Goal: Find specific page/section: Find specific page/section

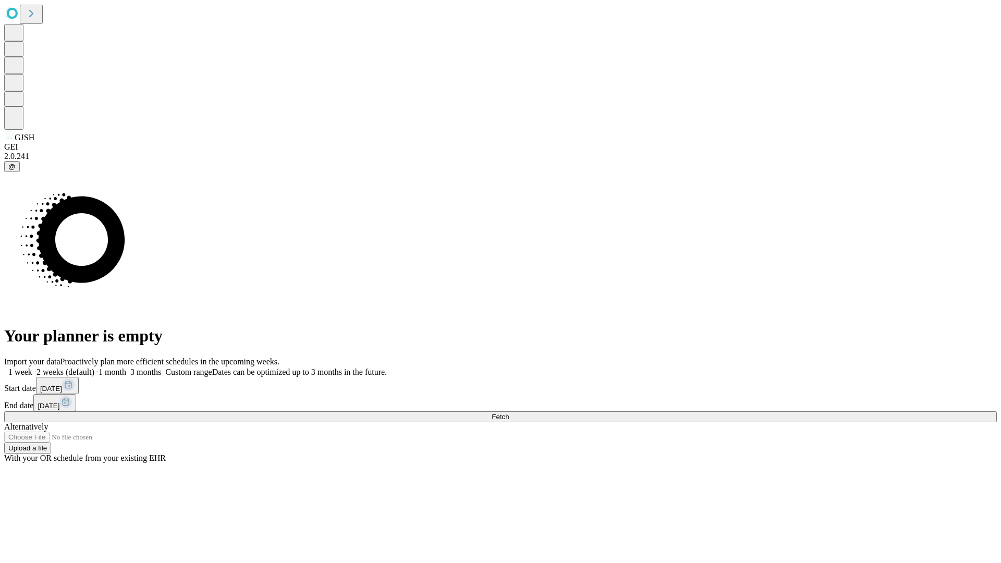
click at [509, 413] on span "Fetch" at bounding box center [500, 417] width 17 height 8
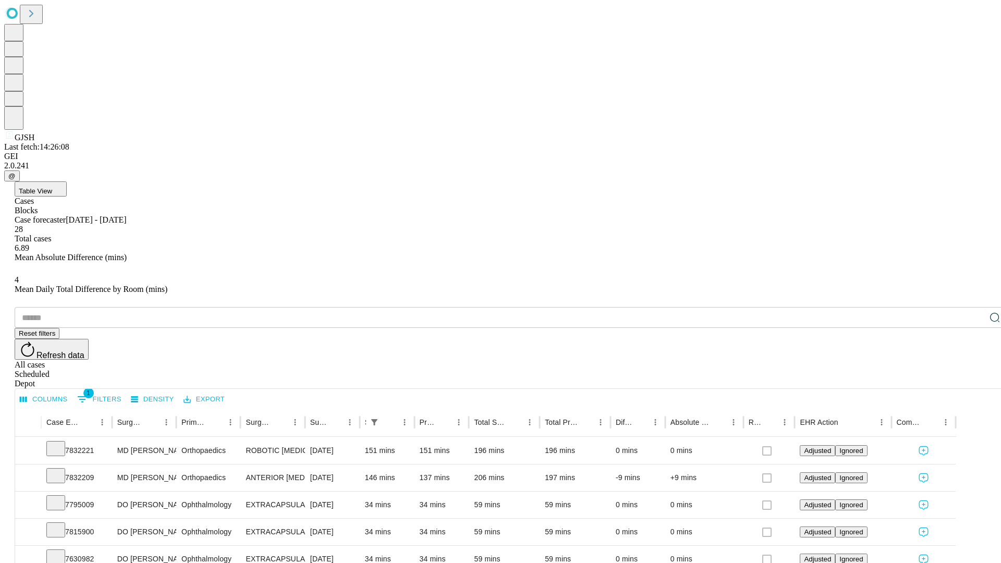
click at [974, 379] on div "Depot" at bounding box center [511, 383] width 993 height 9
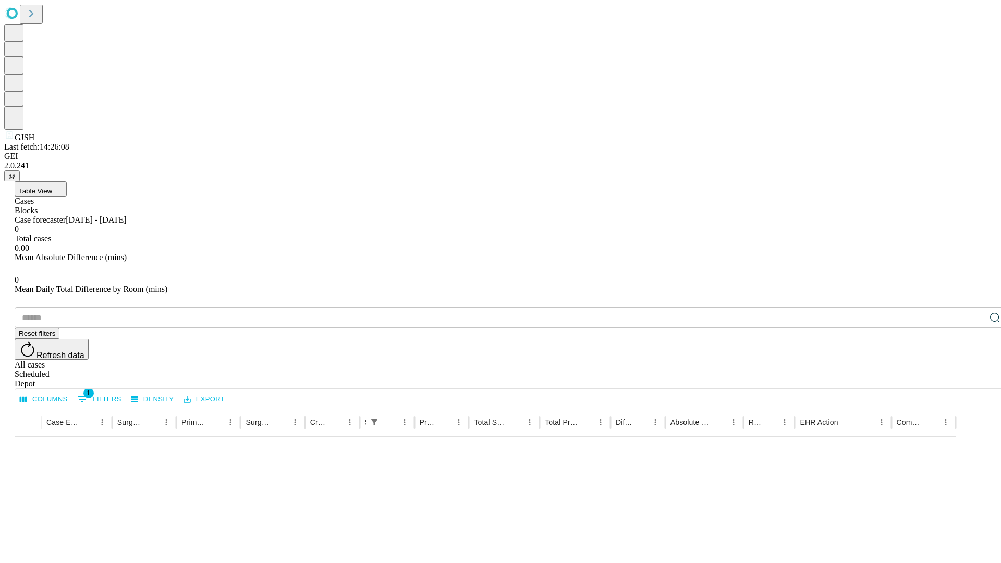
click at [889, 360] on div "All cases" at bounding box center [511, 364] width 993 height 9
